Goal: Use online tool/utility: Utilize a website feature to perform a specific function

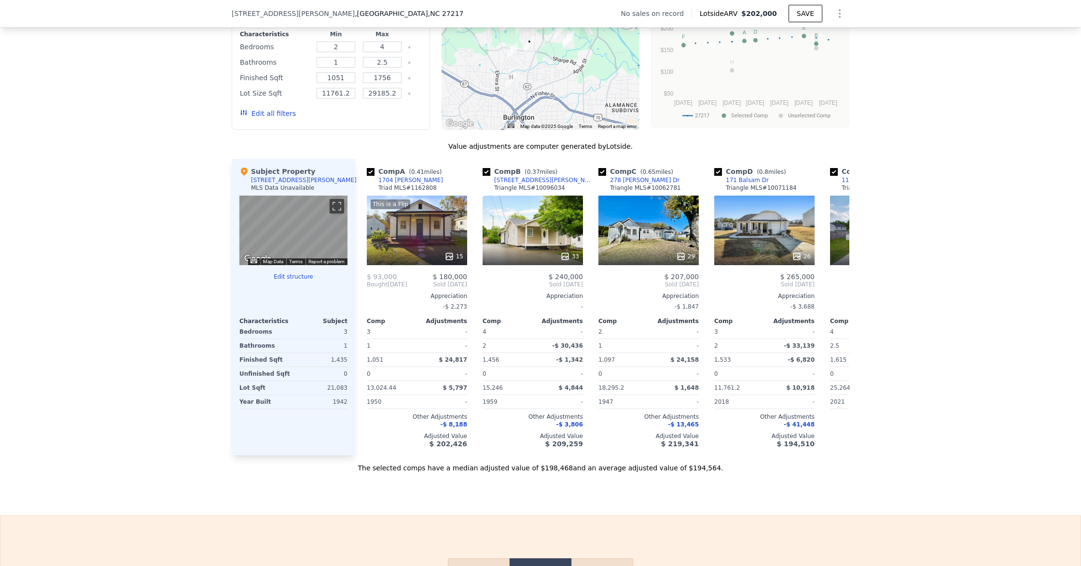
scroll to position [806, 0]
click at [450, 260] on icon at bounding box center [450, 256] width 10 height 10
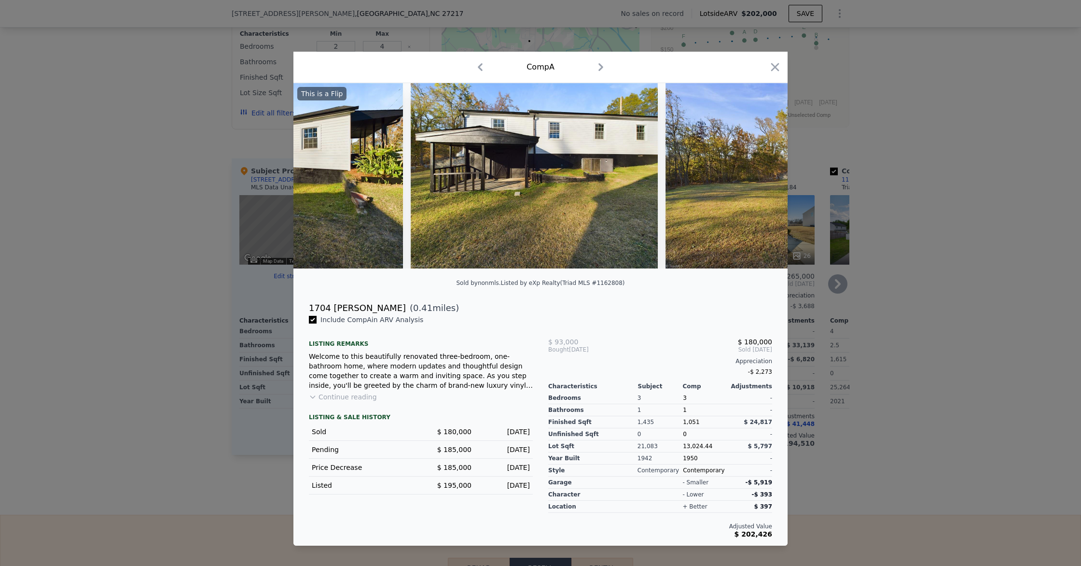
scroll to position [0, 3321]
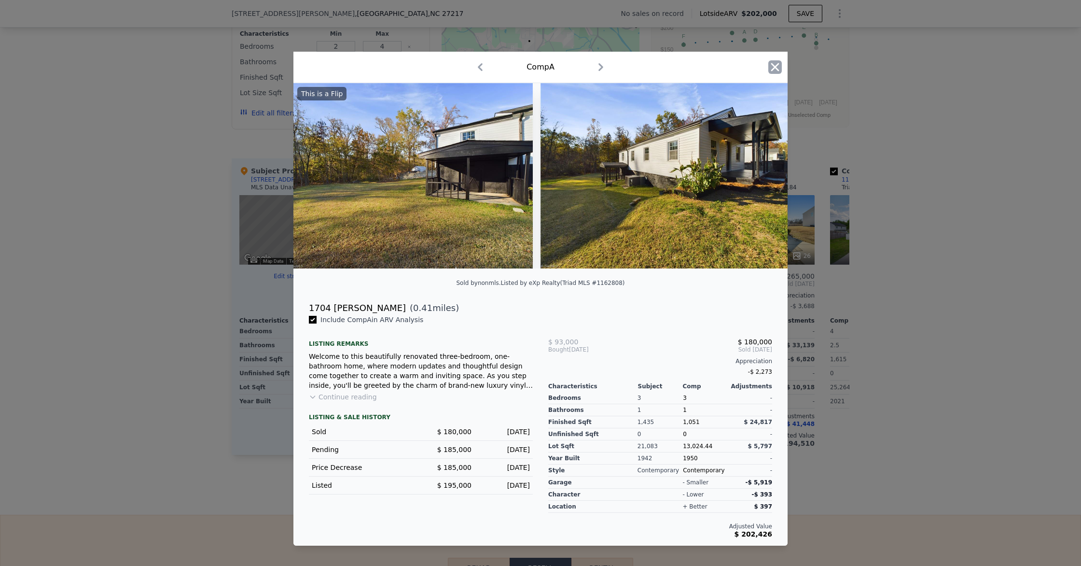
click at [777, 68] on icon "button" at bounding box center [775, 67] width 14 height 14
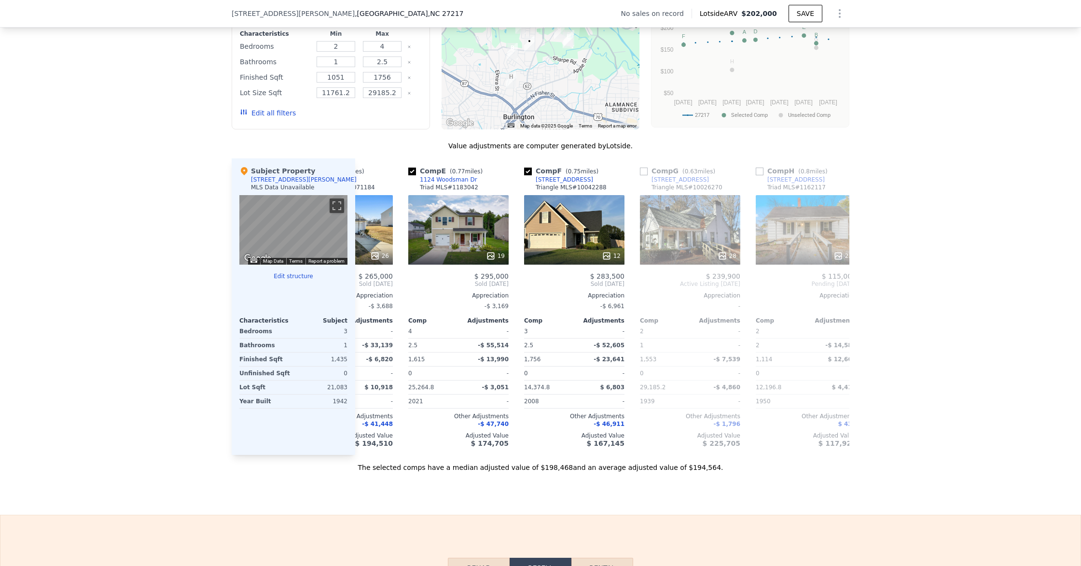
scroll to position [0, 456]
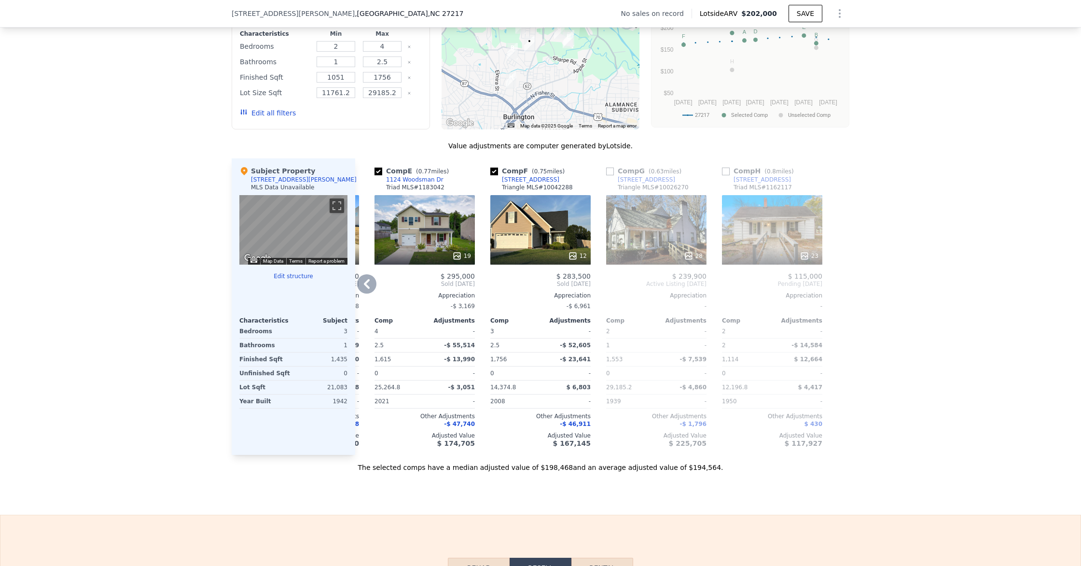
click at [817, 248] on div at bounding box center [772, 255] width 100 height 17
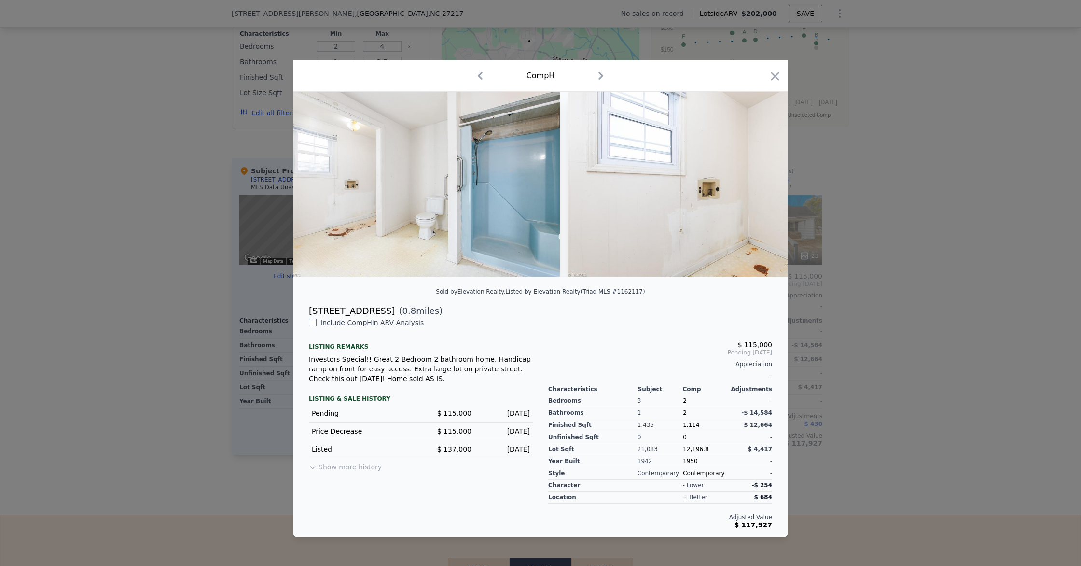
scroll to position [0, 5230]
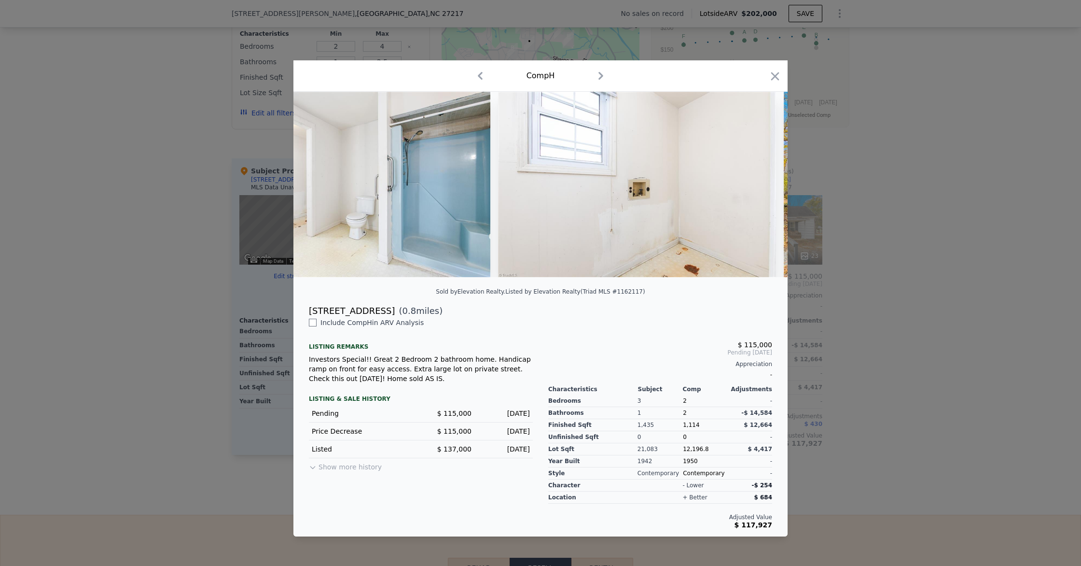
click at [782, 77] on div "Comp H" at bounding box center [540, 75] width 494 height 31
click at [777, 78] on icon "button" at bounding box center [775, 76] width 8 height 8
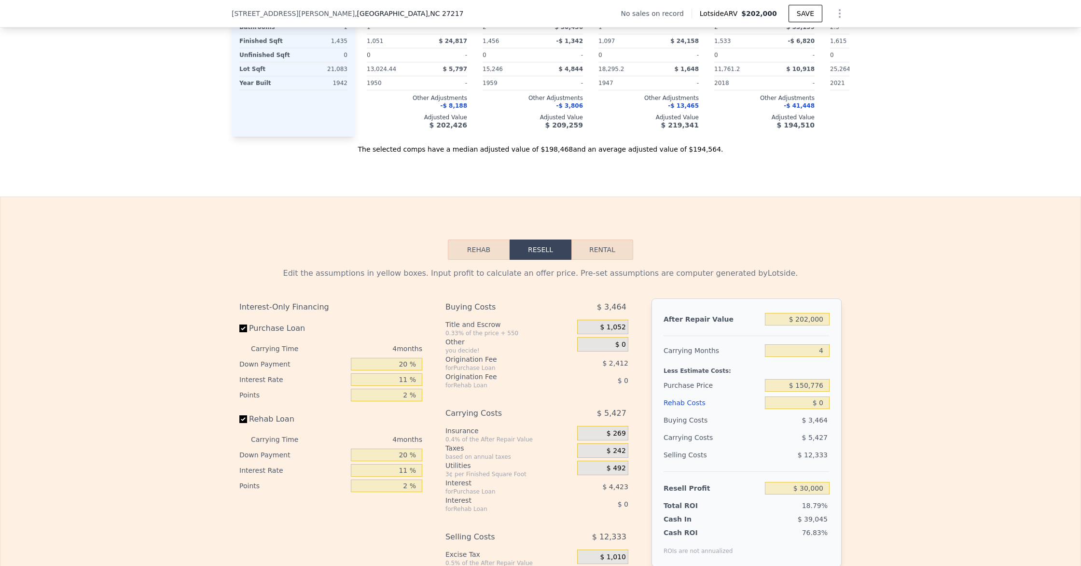
scroll to position [1186, 0]
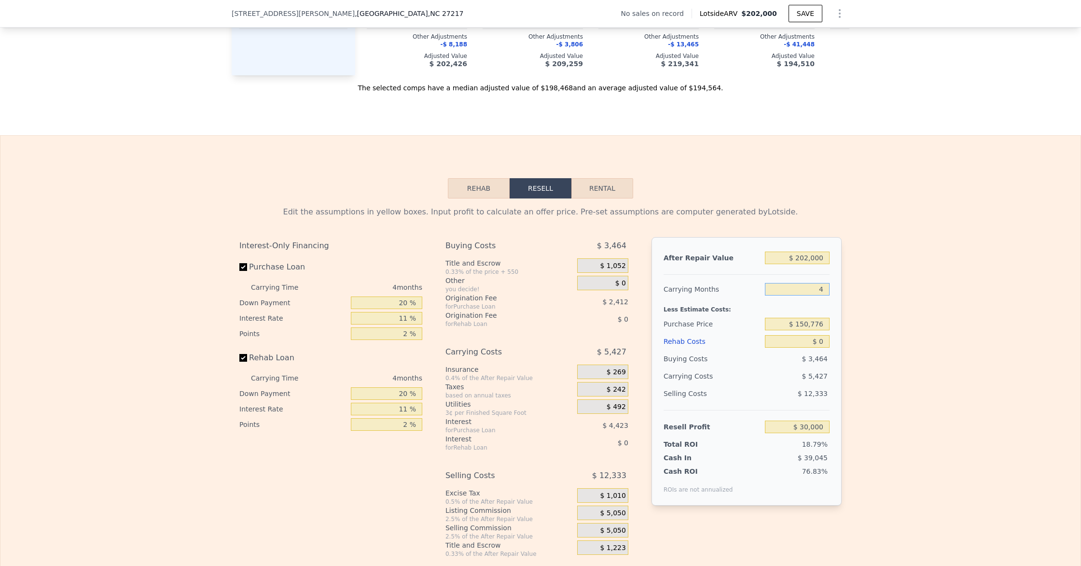
drag, startPoint x: 815, startPoint y: 285, endPoint x: 855, endPoint y: 286, distance: 40.6
click at [855, 286] on div "Edit the assumptions in yellow boxes. Input profit to calculate an offer price.…" at bounding box center [540, 377] width 1080 height 359
type input "5"
type input "$ 28,643"
click at [479, 192] on button "Rehab" at bounding box center [479, 188] width 62 height 20
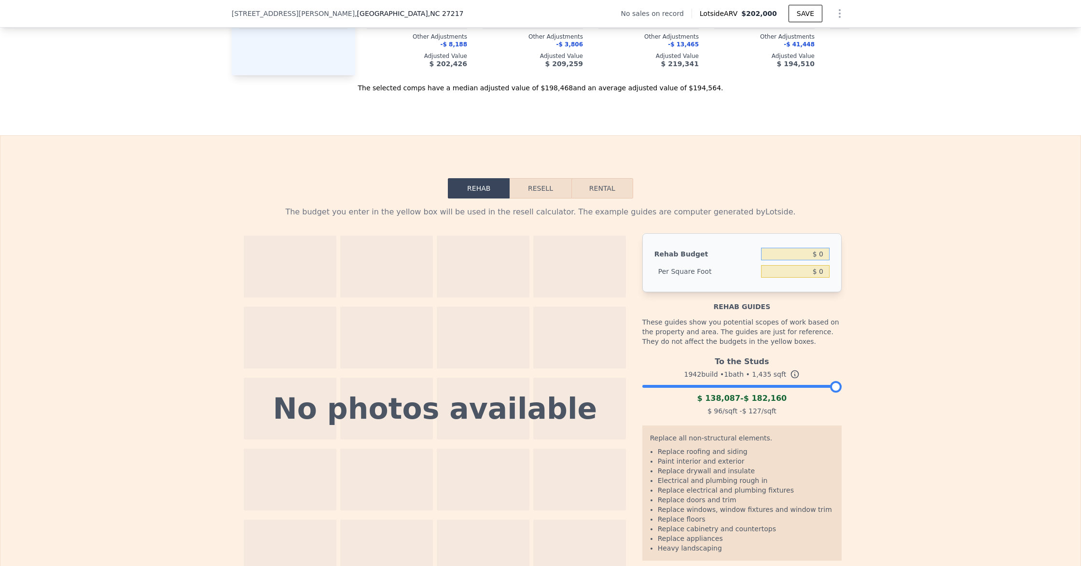
click at [824, 255] on input "$ 0" at bounding box center [795, 254] width 69 height 13
type input "$ 75"
type input "$ 0.05"
click at [802, 276] on div "$ 0.05" at bounding box center [795, 271] width 69 height 17
click at [819, 269] on input "$ 0.05" at bounding box center [795, 271] width 69 height 13
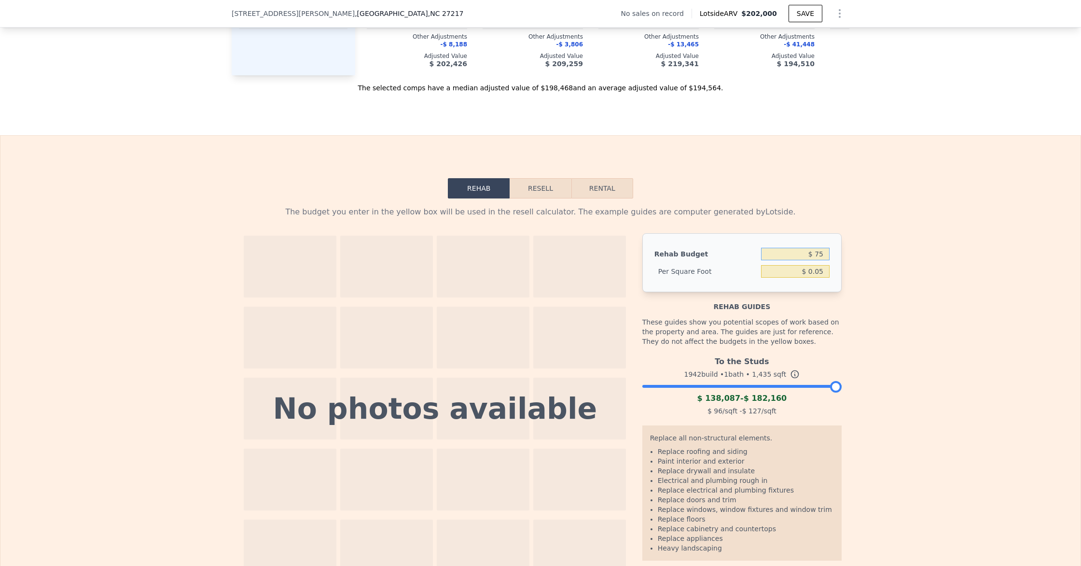
click at [824, 255] on input "$ 75" at bounding box center [795, 254] width 69 height 13
type input "$ 75,000"
click at [811, 272] on input "$ 0.05" at bounding box center [795, 271] width 69 height 13
type input "$ 52.26"
click at [531, 185] on button "Resell" at bounding box center [540, 188] width 61 height 20
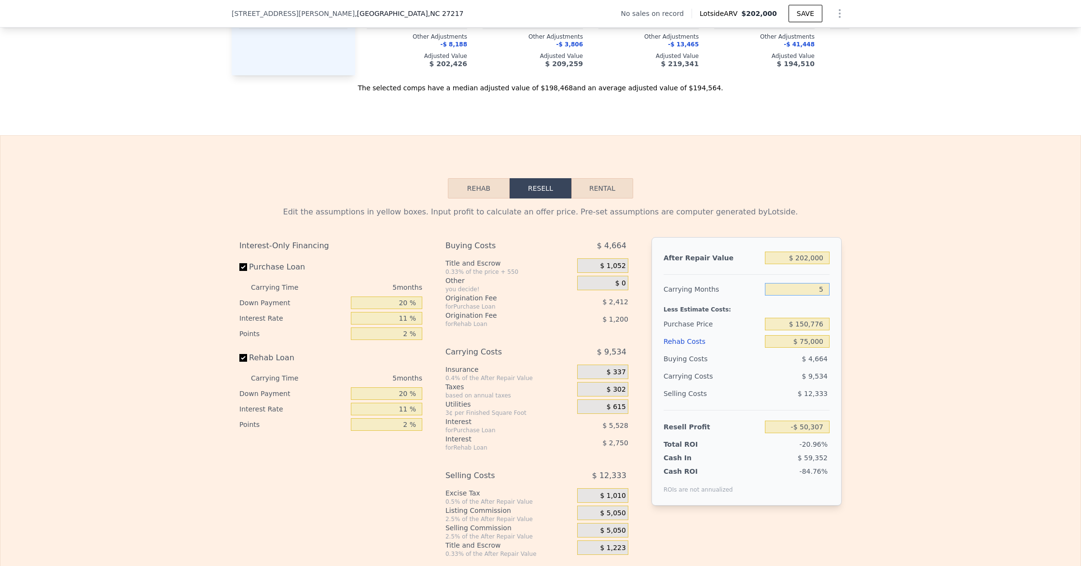
drag, startPoint x: 829, startPoint y: 291, endPoint x: 850, endPoint y: 289, distance: 20.8
click at [850, 289] on div "Edit the assumptions in yellow boxes. Input profit to calculate an offer price.…" at bounding box center [540, 377] width 1080 height 359
type input "6"
type input "-$ 52,214"
type input "6"
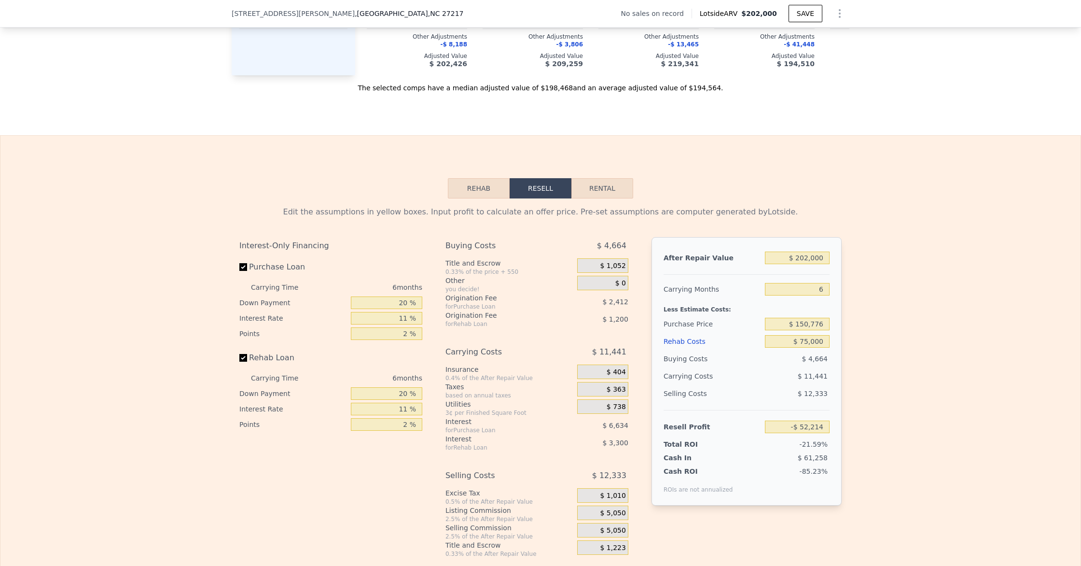
click at [788, 313] on div "Less Estimate Costs:" at bounding box center [747, 306] width 166 height 17
click at [809, 253] on input "$ 202,000" at bounding box center [797, 257] width 65 height 13
type input "$ 20,000"
type input "-$ 223,234"
type input "$ 2,000"
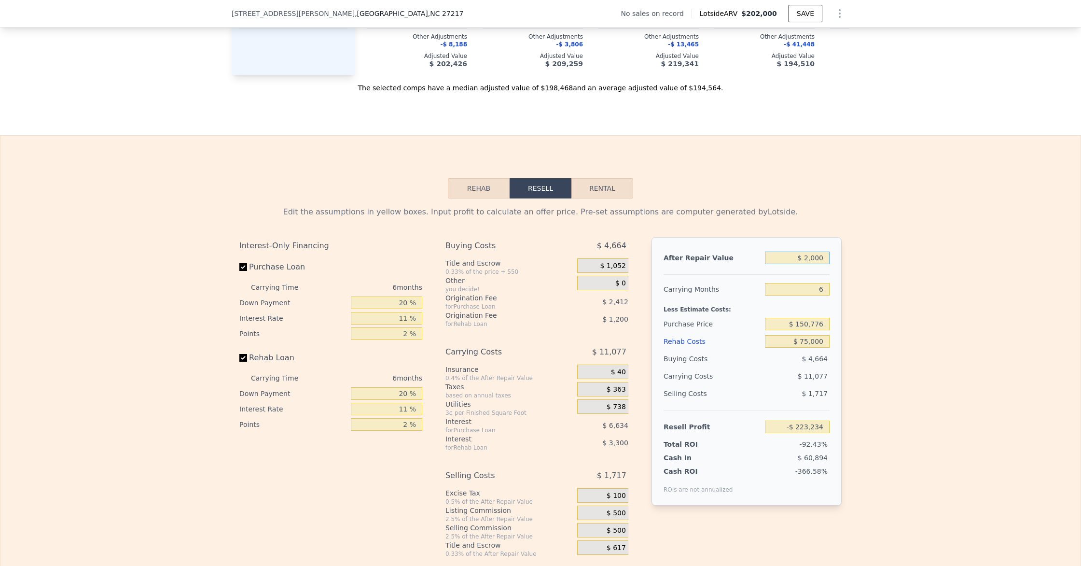
type input "-$ 240,148"
type input "$ 000"
type input "-$ 242,027"
type input "$ 1,000"
type input "-$ 241,087"
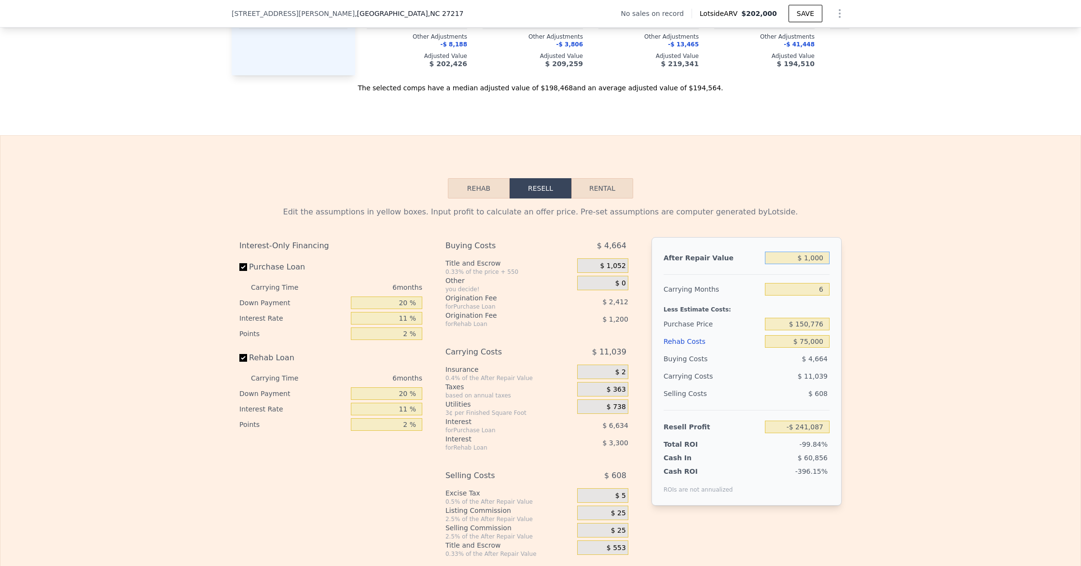
type input "$ 19,000"
type input "-$ 224,173"
type input "$ 195,000"
type input "-$ 58,791"
type input "$ 195,000"
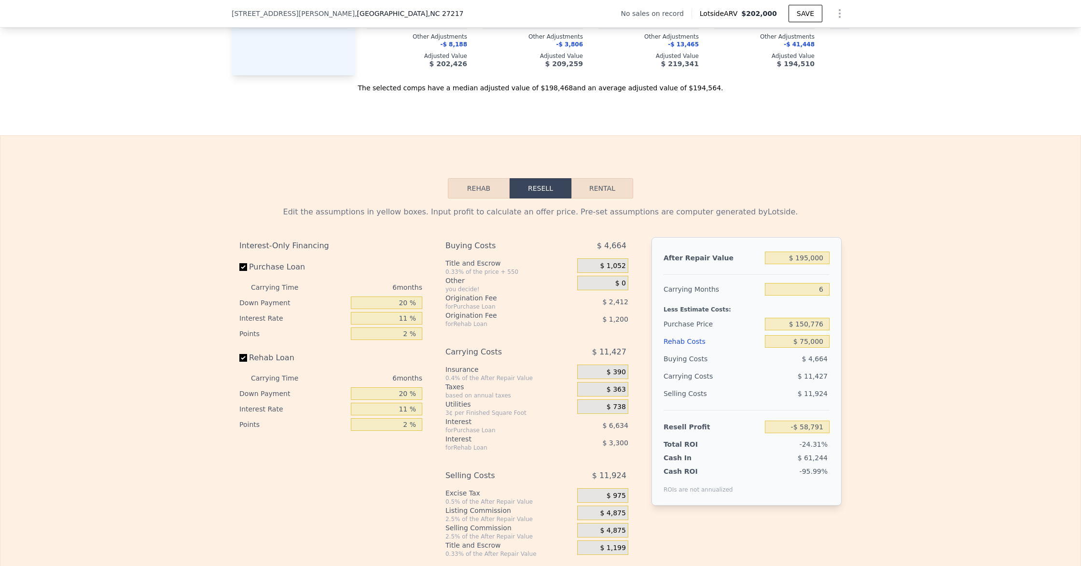
click at [744, 307] on div "Less Estimate Costs:" at bounding box center [747, 306] width 166 height 17
click at [769, 307] on div "Less Estimate Costs:" at bounding box center [747, 306] width 166 height 17
click at [783, 323] on input "$ 150,776" at bounding box center [797, 324] width 65 height 13
drag, startPoint x: 824, startPoint y: 324, endPoint x: 784, endPoint y: 322, distance: 40.1
click at [772, 321] on input "$ 150,776" at bounding box center [797, 324] width 65 height 13
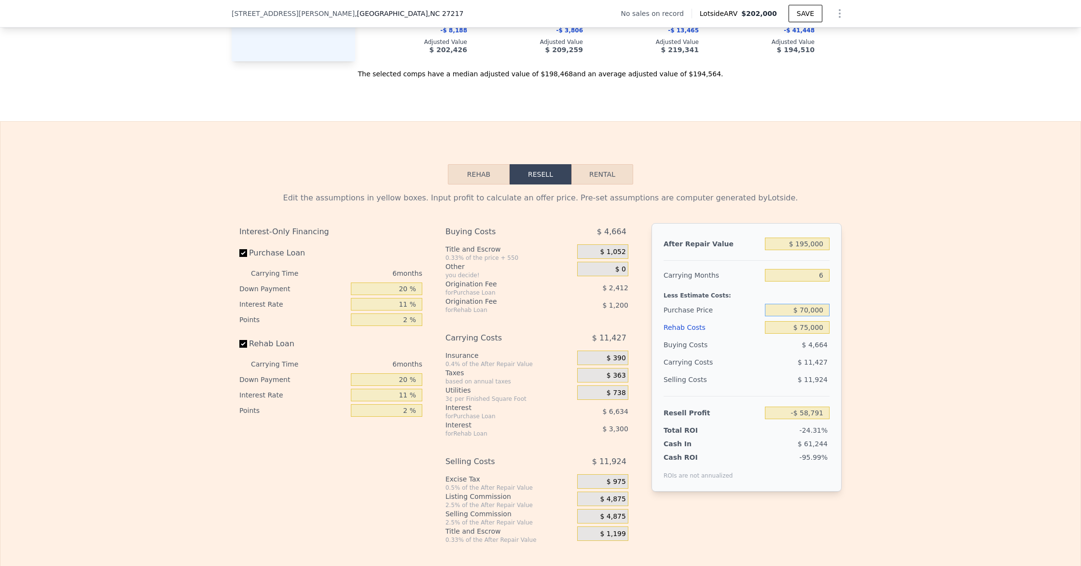
type input "$ 70,000"
click at [802, 351] on div "$ 4,664" at bounding box center [797, 344] width 65 height 17
type input "$ 27,104"
click at [807, 310] on input "$ 70,000" at bounding box center [797, 309] width 65 height 13
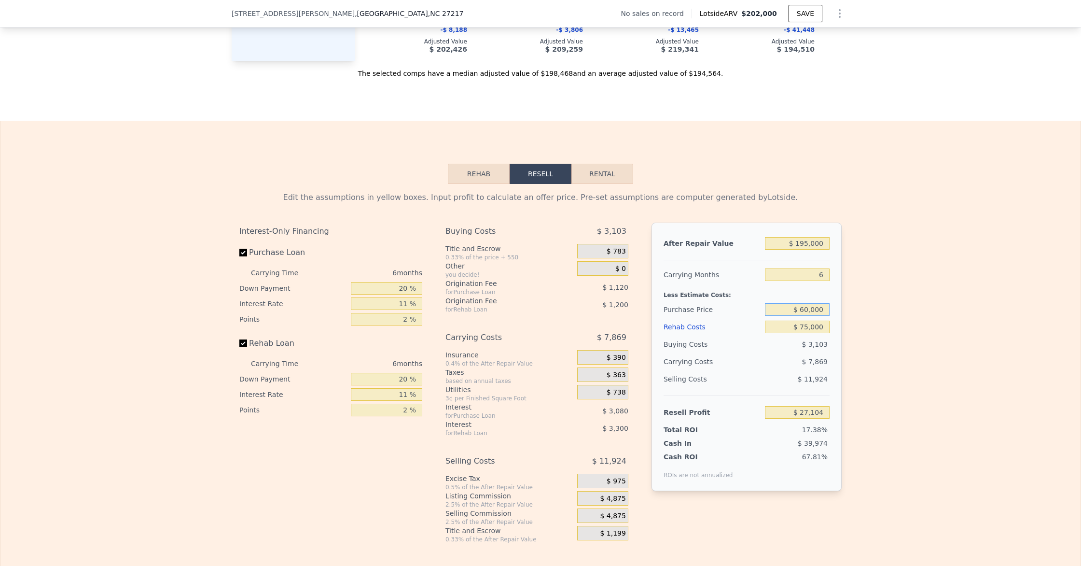
type input "$ 60,000"
click at [800, 363] on div "$ 7,869" at bounding box center [779, 361] width 102 height 17
type input "$ 37,735"
click at [805, 309] on input "$ 60,000" at bounding box center [797, 309] width 65 height 13
type input "$ 70,000"
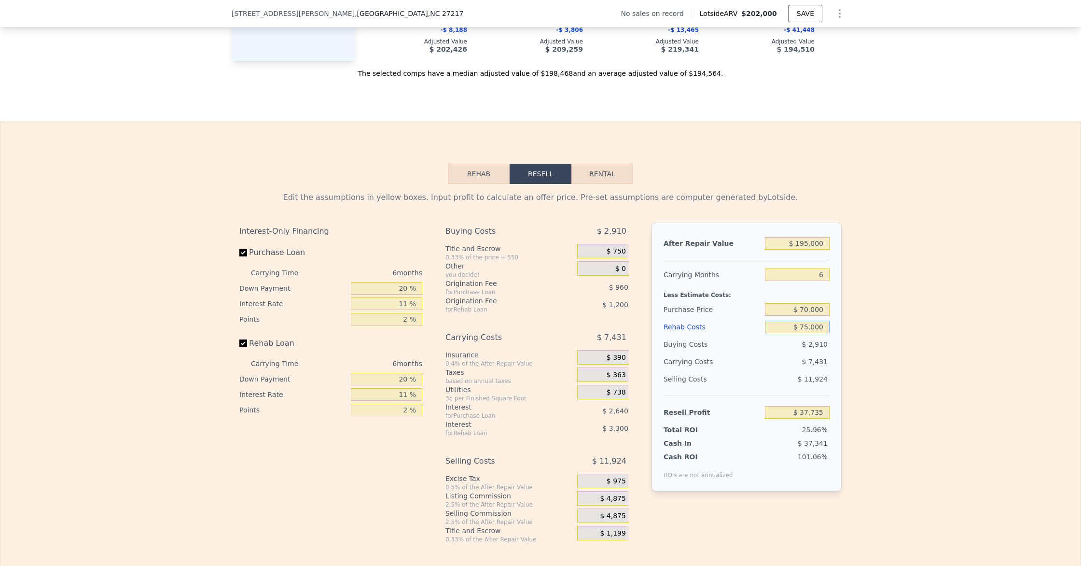
type input "$ 27,104"
drag, startPoint x: 806, startPoint y: 329, endPoint x: 816, endPoint y: 337, distance: 13.0
click at [806, 329] on input "$ 75,000" at bounding box center [797, 327] width 65 height 13
type input "$ 5,000"
type input "$ 101,302"
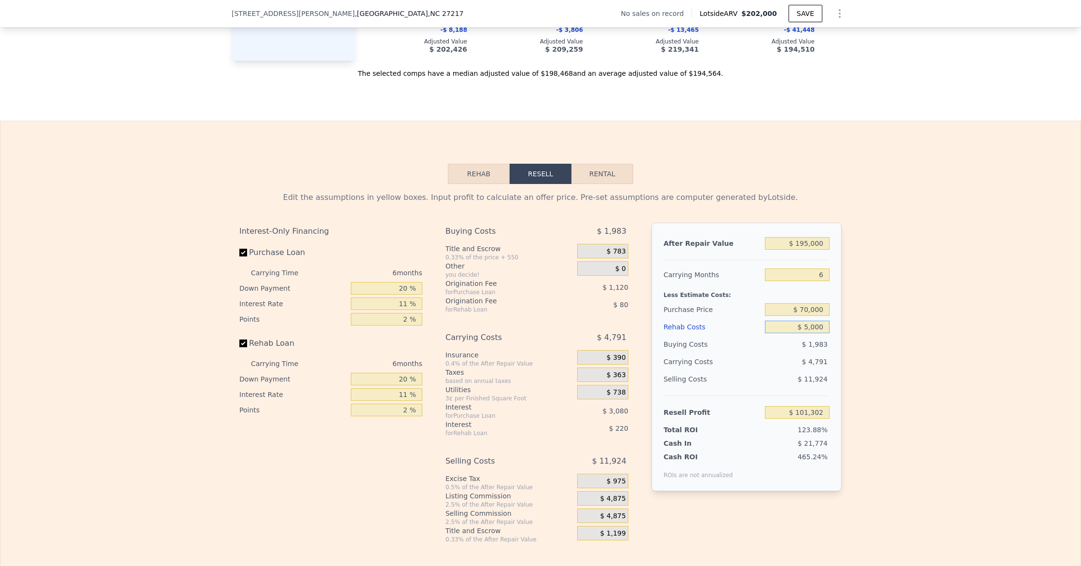
type input "$ 65,000"
type input "$ 37,702"
type input "$ 65,000"
click at [813, 366] on div "$ 7,431" at bounding box center [779, 361] width 102 height 17
click at [802, 433] on div "25.93%" at bounding box center [779, 430] width 102 height 10
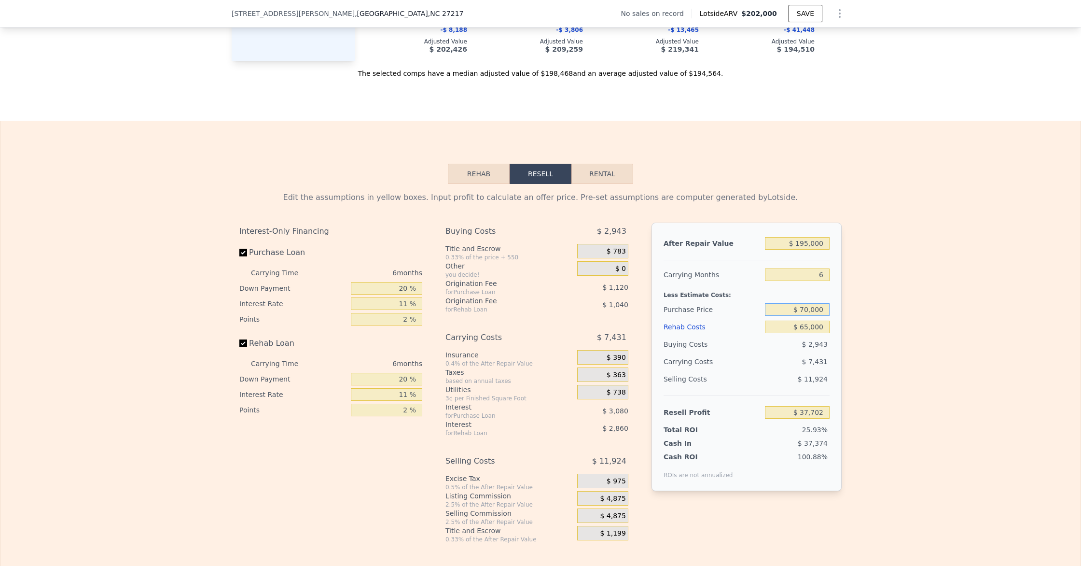
click at [809, 311] on input "$ 70,000" at bounding box center [797, 309] width 65 height 13
type input "$ 65,000"
type input "$ 43,015"
drag, startPoint x: 808, startPoint y: 329, endPoint x: 807, endPoint y: 335, distance: 5.9
click at [808, 329] on input "$ 65,000" at bounding box center [797, 327] width 65 height 13
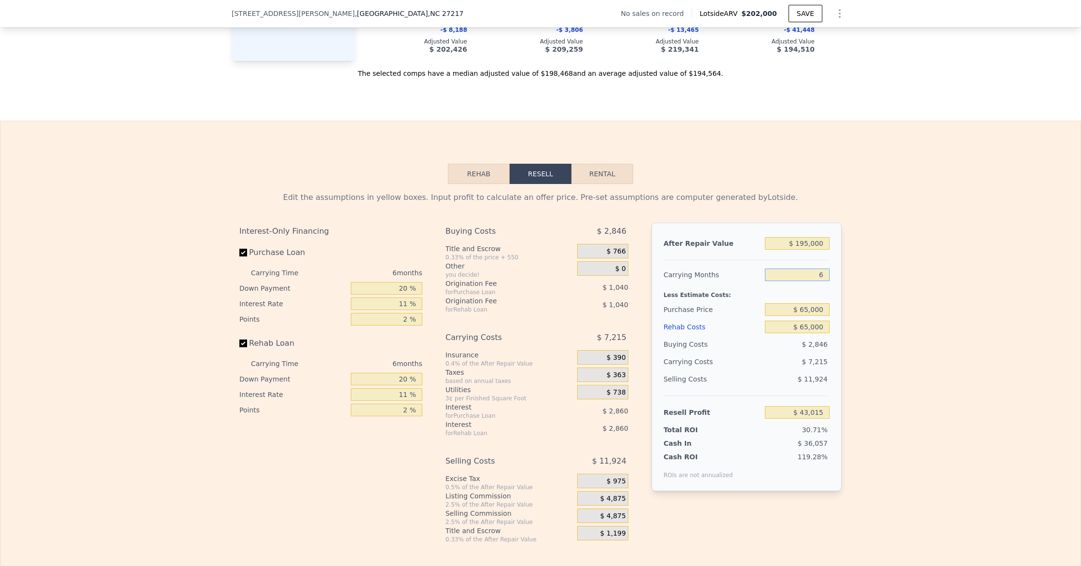
drag, startPoint x: 827, startPoint y: 275, endPoint x: 825, endPoint y: 293, distance: 18.9
click at [827, 275] on input "6" at bounding box center [797, 274] width 65 height 13
type input "4"
type input "$ 45,420"
type input "4"
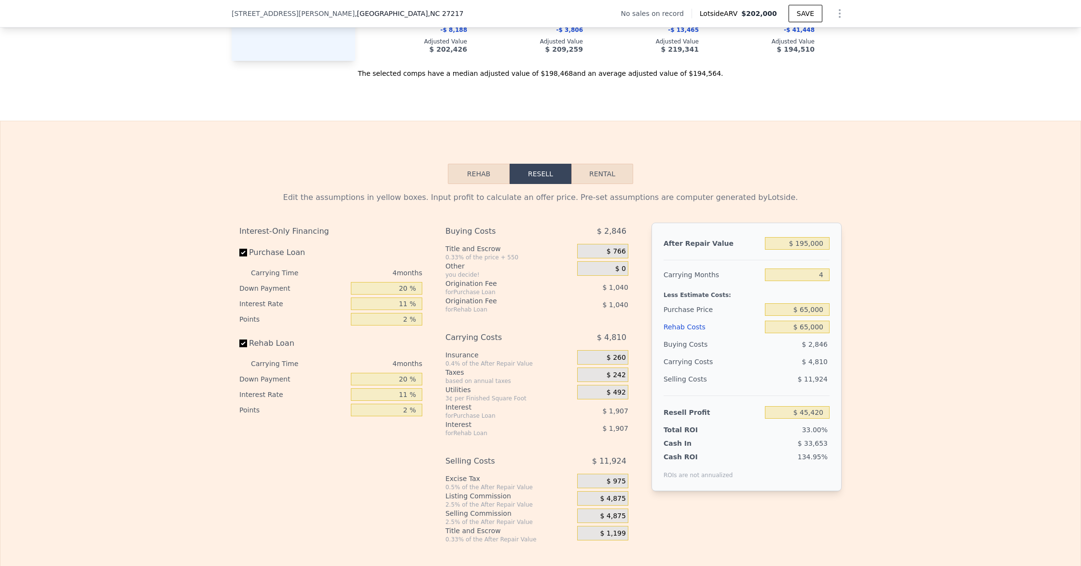
click at [808, 353] on div "$ 4,810" at bounding box center [779, 361] width 102 height 17
click at [808, 310] on input "$ 65,000" at bounding box center [797, 309] width 65 height 13
type input "$ 75,000"
click at [815, 326] on input "$ 65,000" at bounding box center [797, 327] width 65 height 13
type input "$ 34,934"
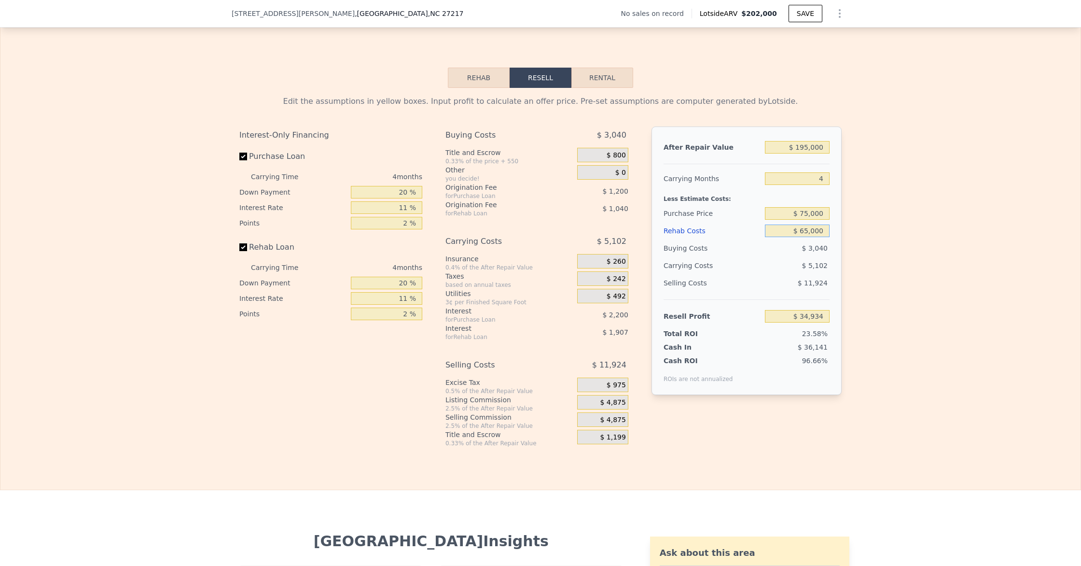
scroll to position [1296, 0]
drag, startPoint x: 826, startPoint y: 181, endPoint x: 849, endPoint y: 186, distance: 23.6
click at [846, 185] on div "Edit the assumptions in yellow boxes. Input profit to calculate an offer price.…" at bounding box center [541, 267] width 618 height 359
type input "6"
type input "$ 32,383"
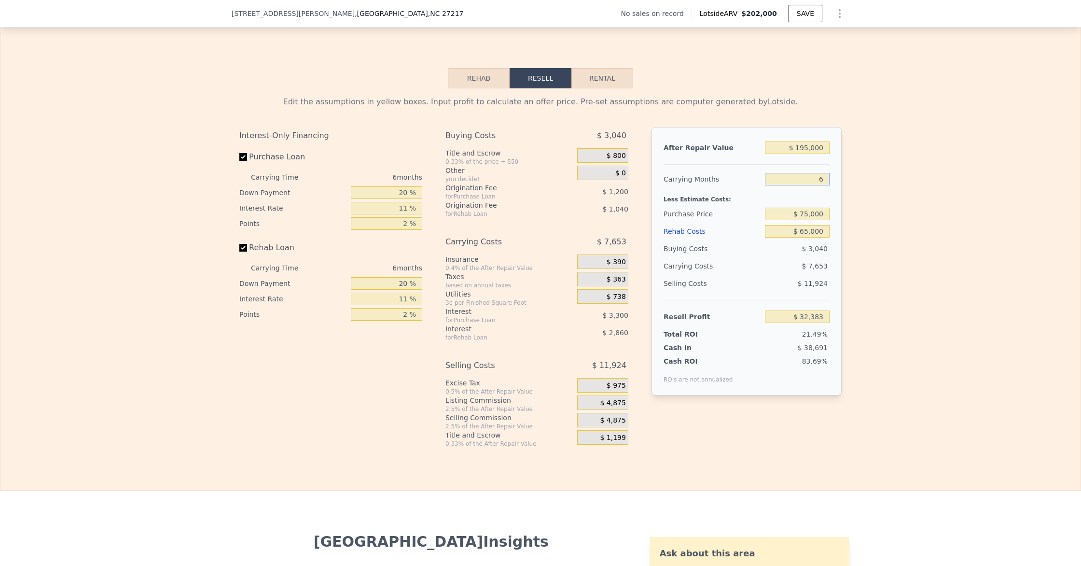
type input "6"
click at [812, 235] on input "$ 65,000" at bounding box center [797, 231] width 65 height 13
click at [804, 320] on input "$ 32,383" at bounding box center [797, 316] width 65 height 13
drag, startPoint x: 808, startPoint y: 214, endPoint x: 820, endPoint y: 240, distance: 29.0
click at [808, 215] on input "$ 75,000" at bounding box center [797, 214] width 65 height 13
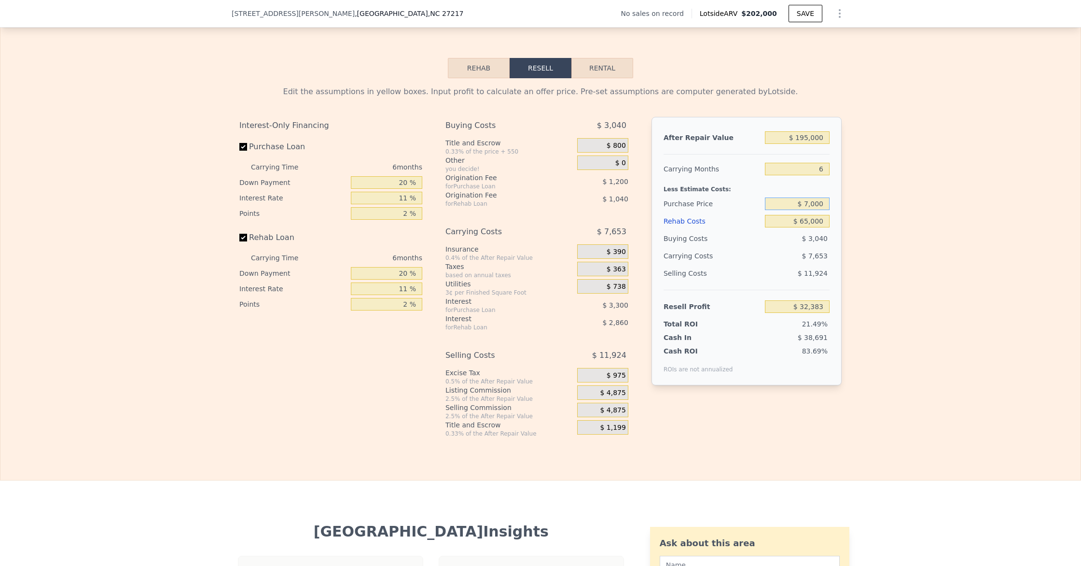
scroll to position [1306, 0]
type input "$ 70,000"
type input "$ 37,702"
click at [811, 255] on span "$ 7,653" at bounding box center [815, 255] width 26 height 8
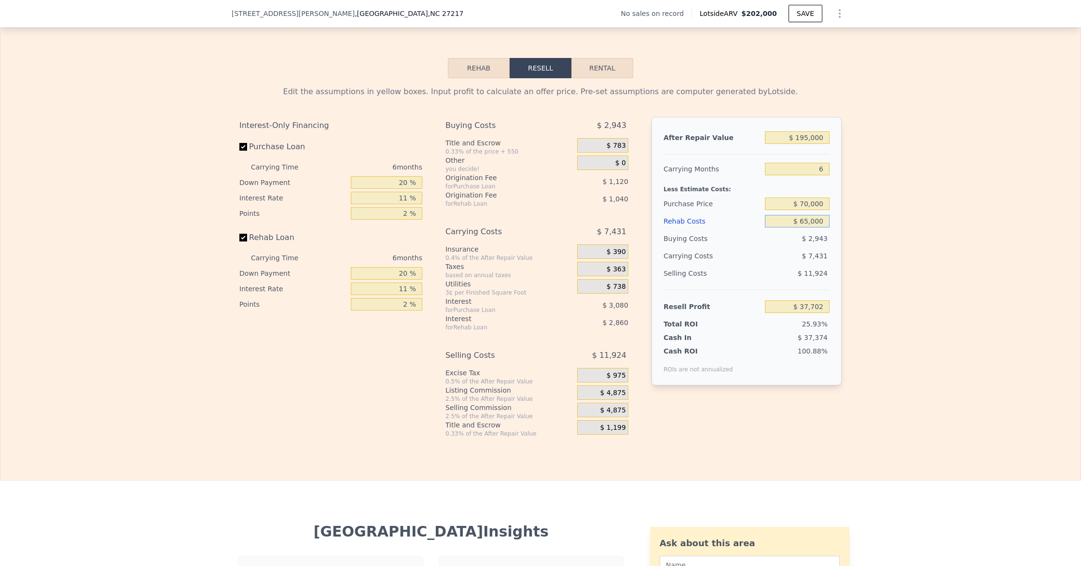
drag, startPoint x: 810, startPoint y: 223, endPoint x: 781, endPoint y: 253, distance: 41.3
click at [809, 224] on input "$ 65,000" at bounding box center [797, 221] width 65 height 13
type input "$ 6,000"
type input "$ 100,244"
type input "$ 000"
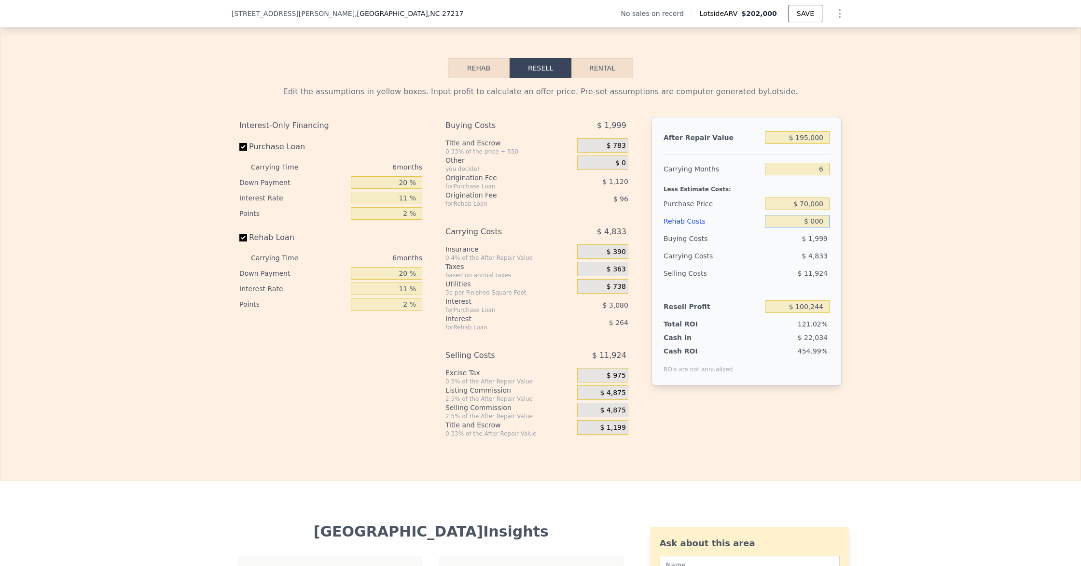
type input "$ 106,604"
type input "$ 7,000"
type input "$ 99,186"
type input "$ 70,000"
type input "$ 32,406"
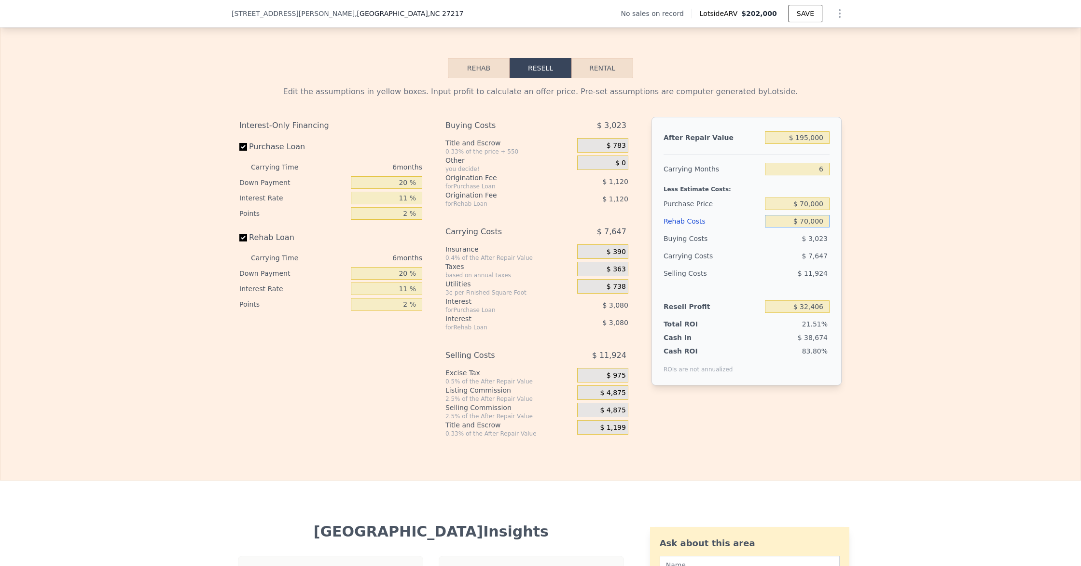
type input "$ 70,000"
click at [764, 325] on div "21.51%" at bounding box center [779, 324] width 102 height 10
click at [815, 267] on div "$ 11,924" at bounding box center [797, 273] width 65 height 17
click at [803, 323] on div "21.51%" at bounding box center [779, 324] width 102 height 10
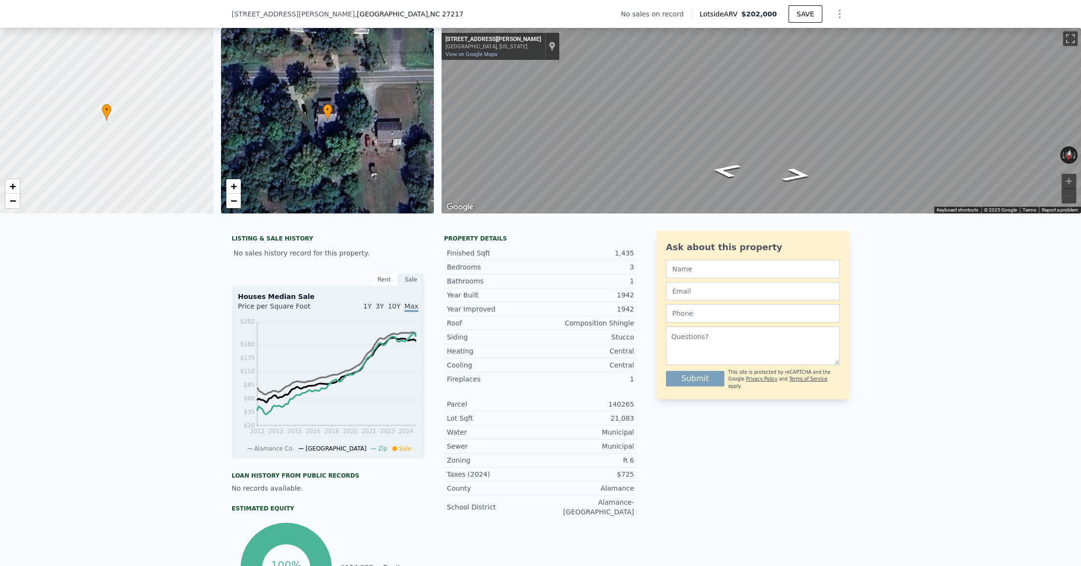
scroll to position [0, 0]
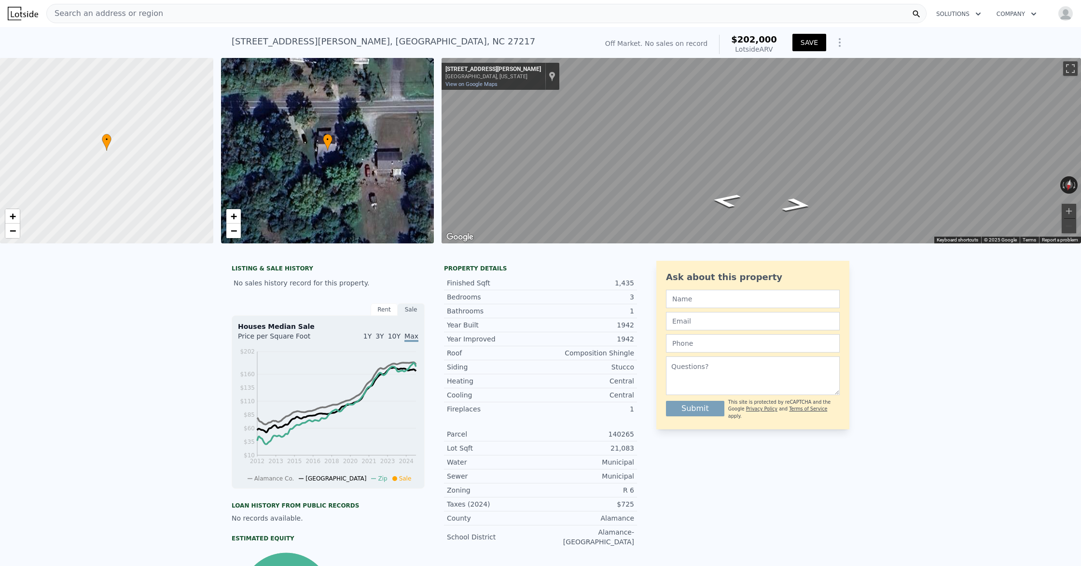
click at [806, 44] on button "SAVE" at bounding box center [810, 42] width 34 height 17
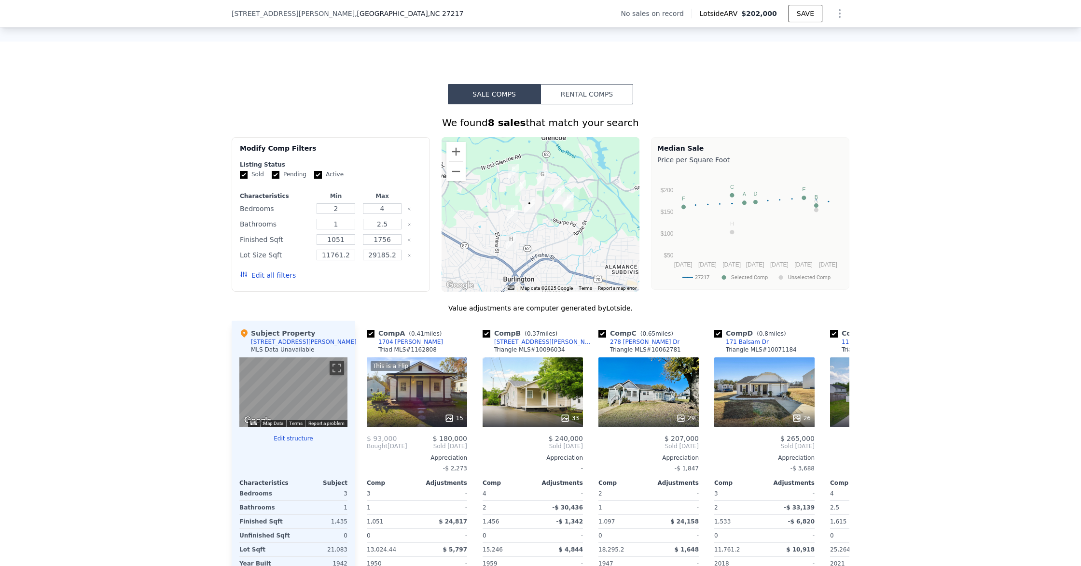
scroll to position [650, 0]
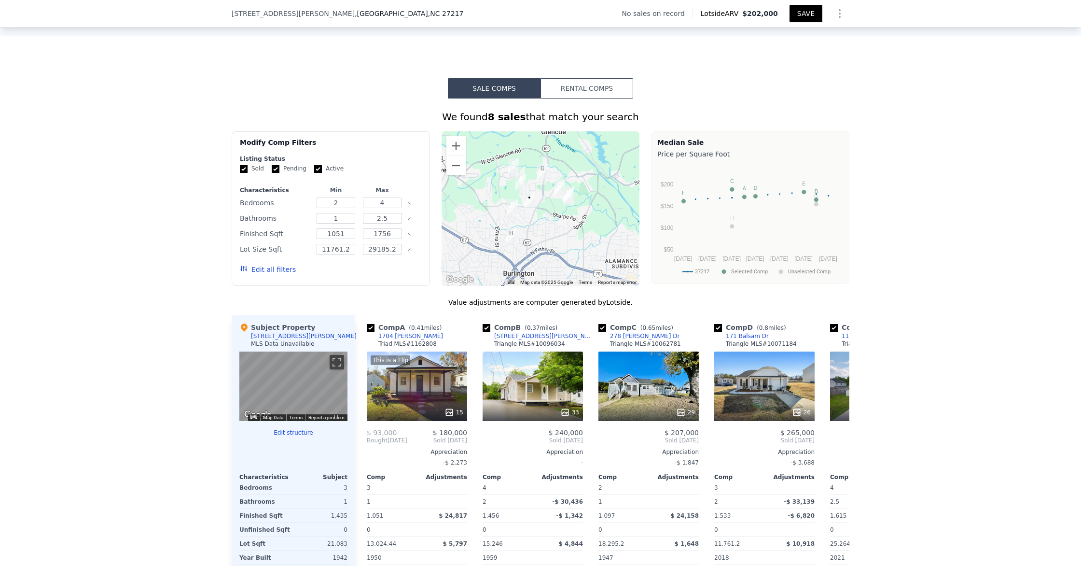
click at [579, 94] on button "Rental Comps" at bounding box center [587, 88] width 93 height 20
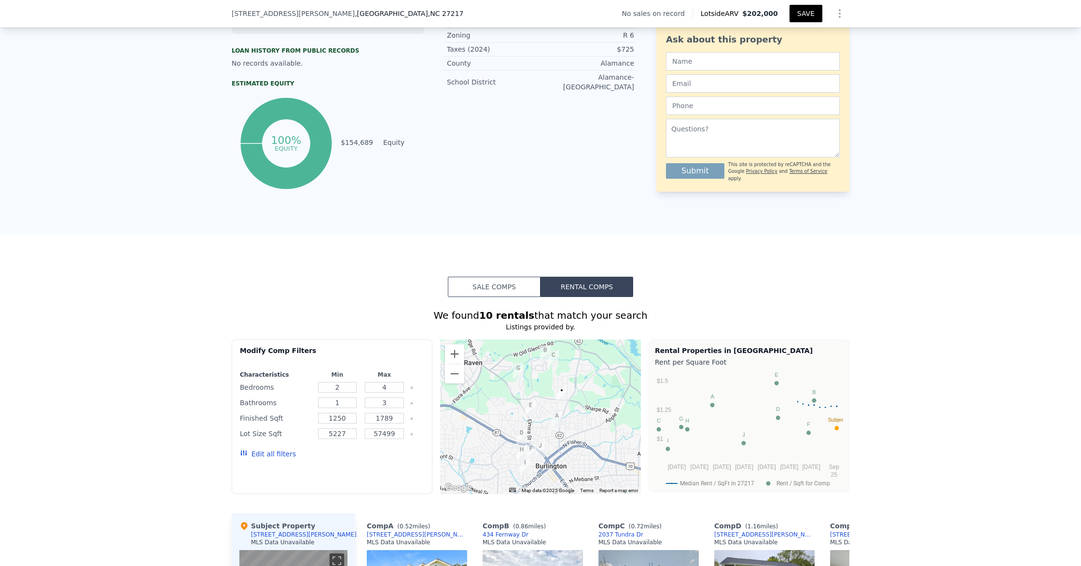
scroll to position [448, 0]
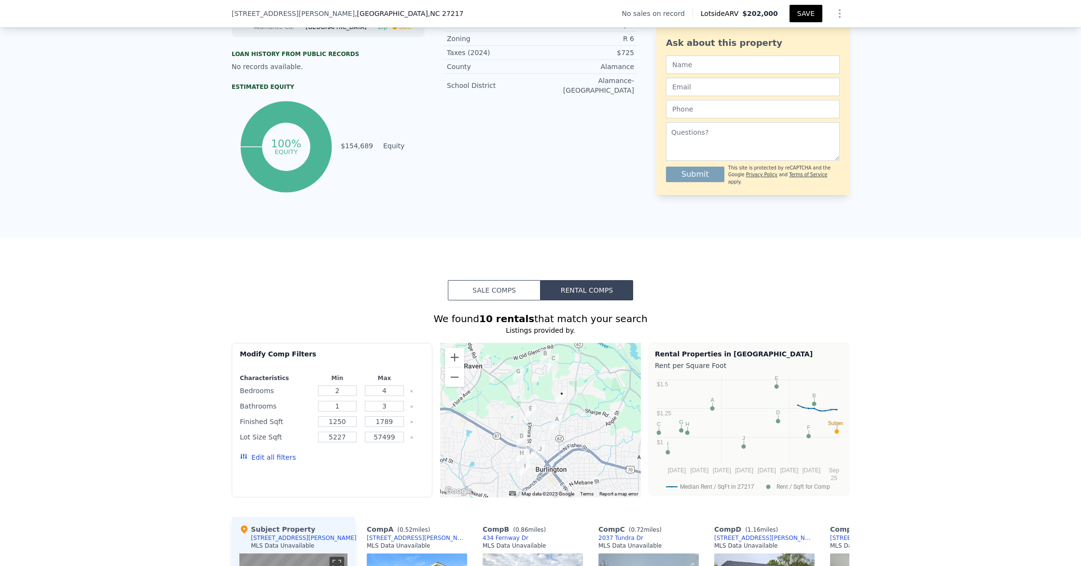
click at [494, 289] on button "Sale Comps" at bounding box center [494, 290] width 93 height 20
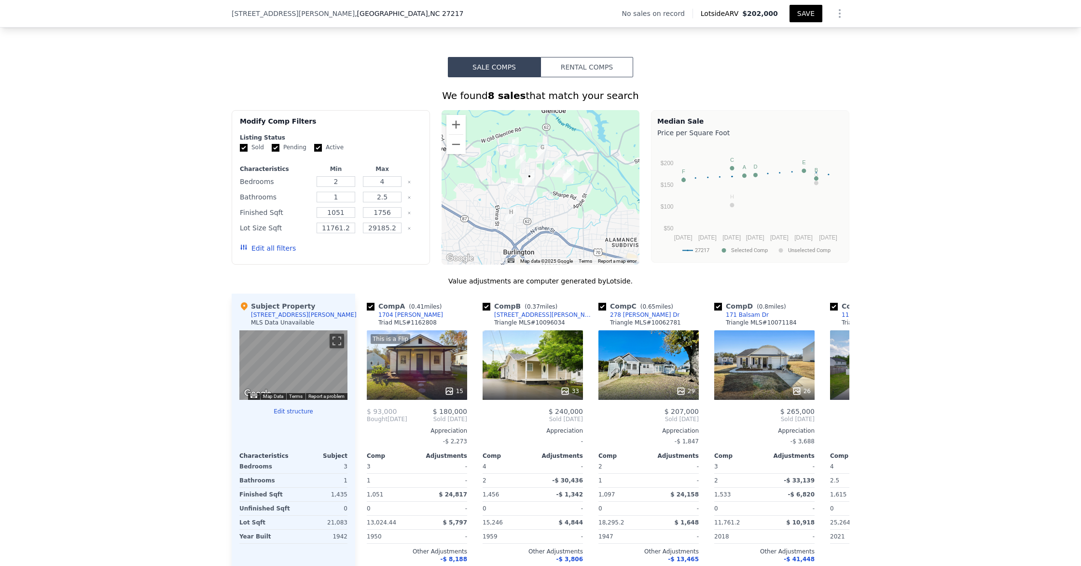
scroll to position [659, 0]
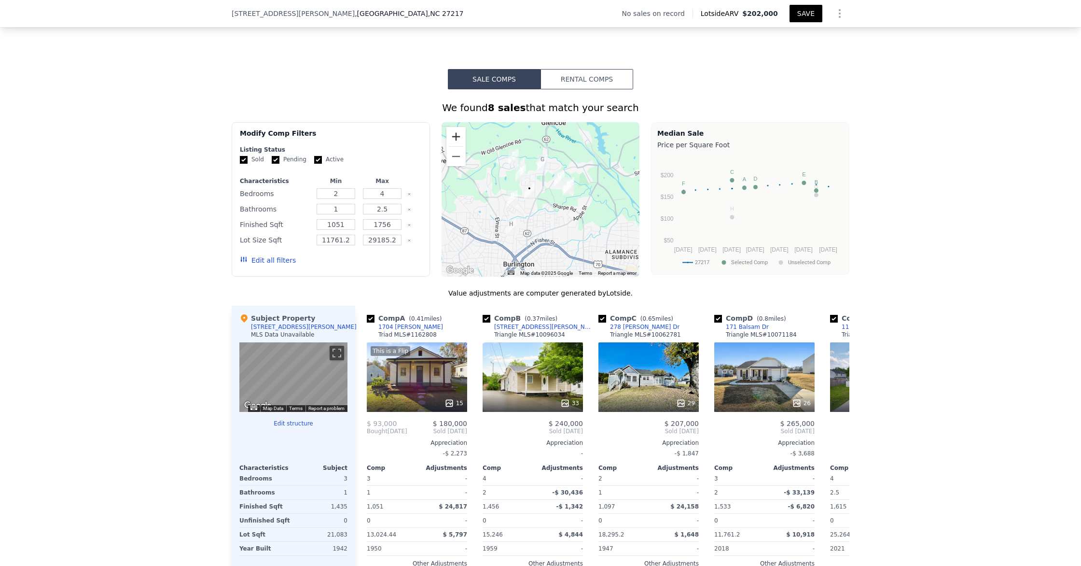
click at [459, 142] on button "Zoom in" at bounding box center [456, 136] width 19 height 19
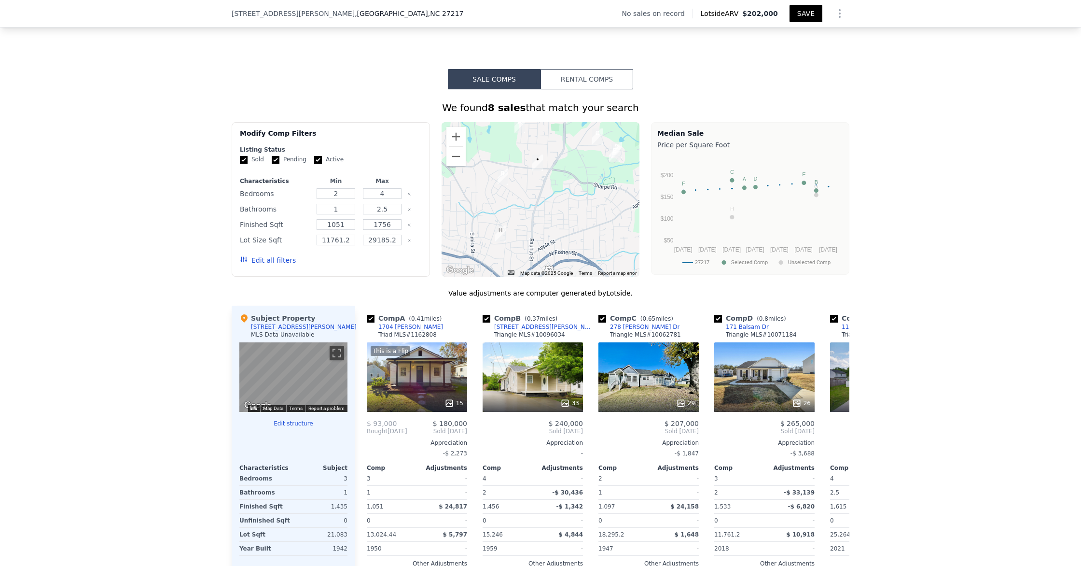
drag, startPoint x: 541, startPoint y: 237, endPoint x: 560, endPoint y: 209, distance: 34.8
click at [560, 209] on div at bounding box center [541, 199] width 198 height 154
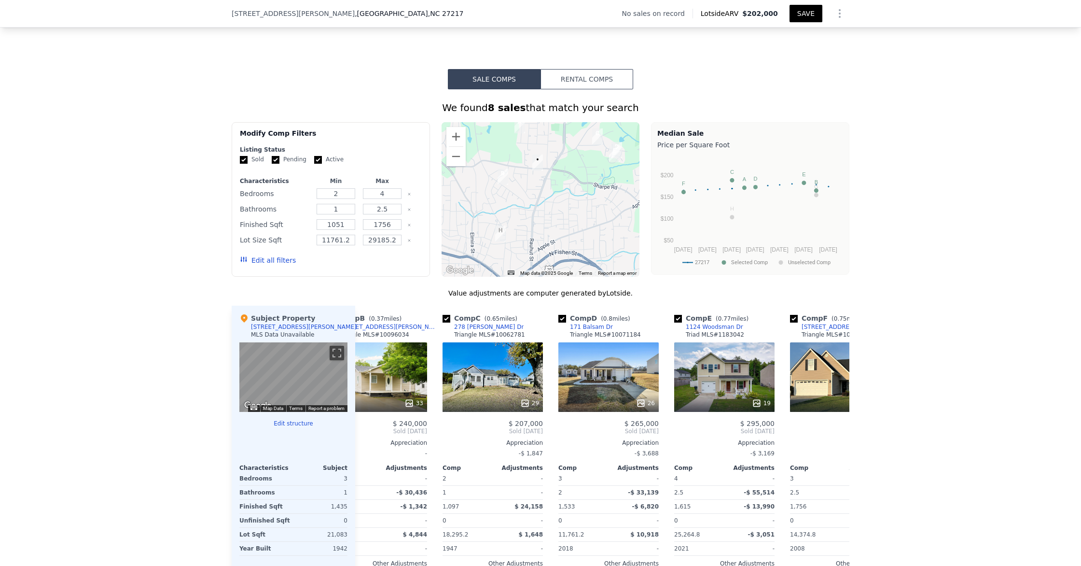
scroll to position [0, 456]
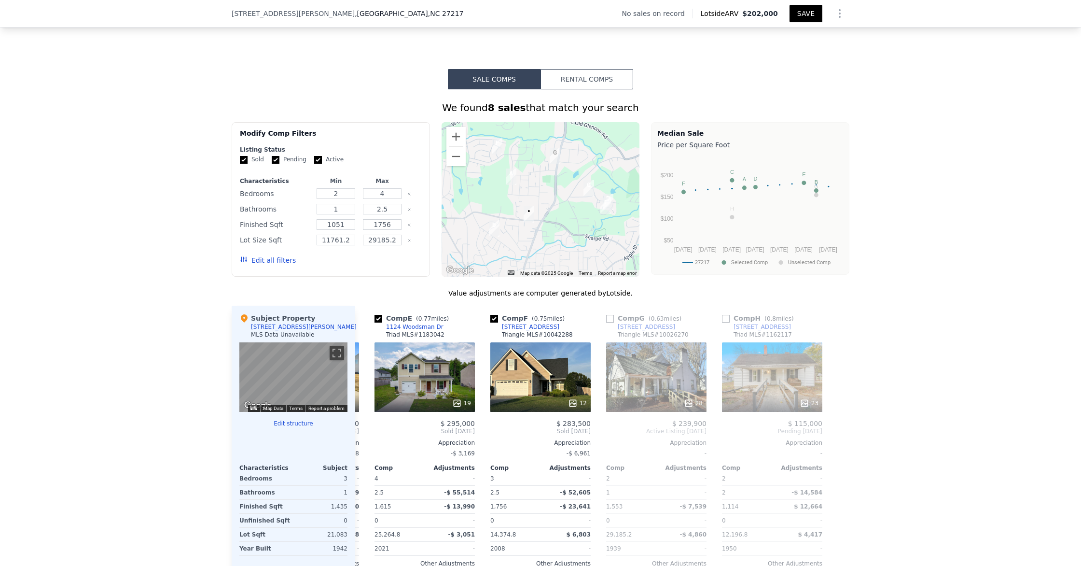
drag, startPoint x: 583, startPoint y: 248, endPoint x: 572, endPoint y: 302, distance: 55.0
click at [572, 302] on div "We found 8 sales that match your search Filters Map Prices Modify Comp Filters …" at bounding box center [541, 360] width 618 height 518
